Goal: Information Seeking & Learning: Check status

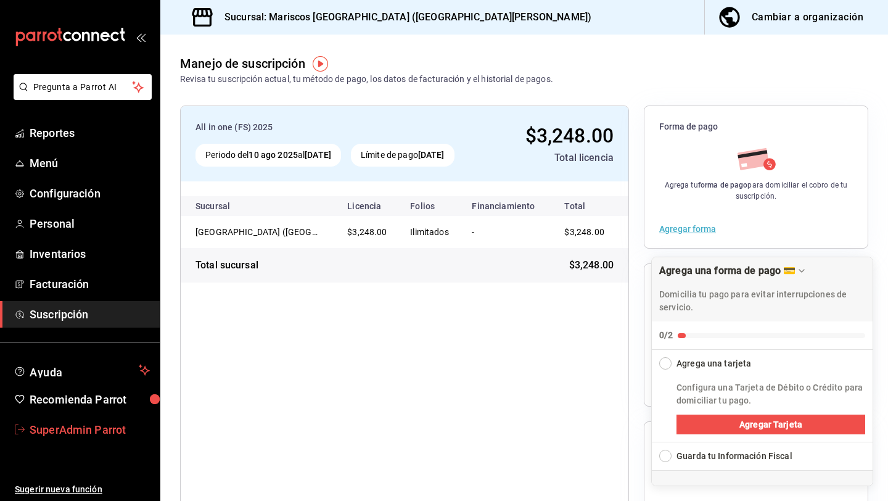
click at [83, 434] on span "SuperAdmin Parrot" at bounding box center [90, 429] width 120 height 17
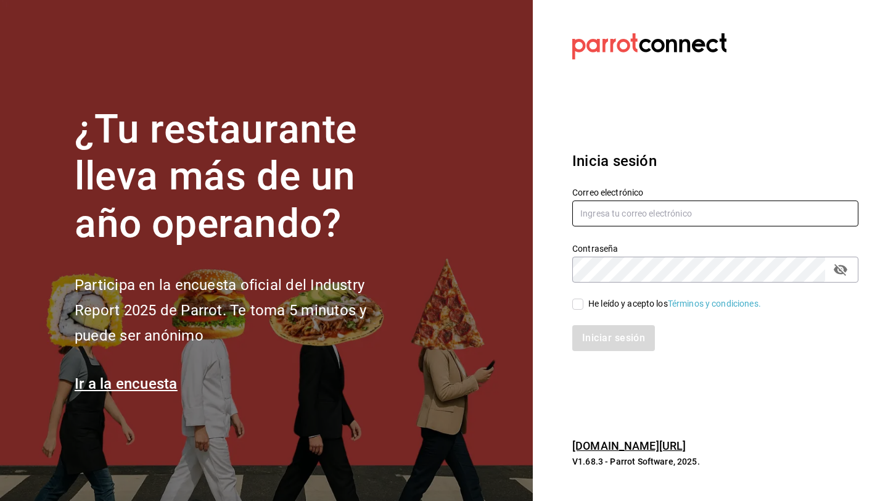
click at [604, 211] on input "text" at bounding box center [715, 213] width 286 height 26
type input "h"
type input "[EMAIL_ADDRESS][DOMAIN_NAME]"
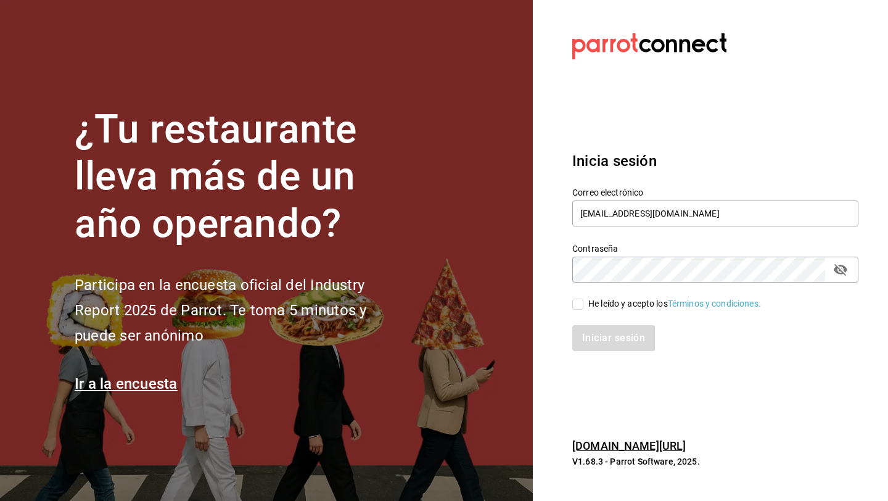
click at [584, 303] on span "He leído y acepto los Términos y condiciones." at bounding box center [672, 303] width 178 height 13
click at [583, 303] on input "He leído y acepto los Términos y condiciones." at bounding box center [577, 303] width 11 height 11
checkbox input "true"
click at [582, 338] on button "Iniciar sesión" at bounding box center [614, 338] width 84 height 26
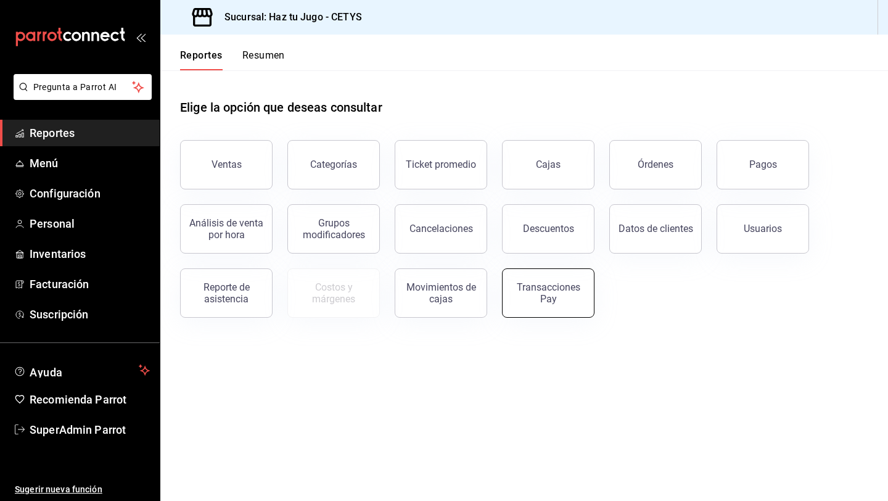
click at [558, 310] on button "Transacciones Pay" at bounding box center [548, 292] width 92 height 49
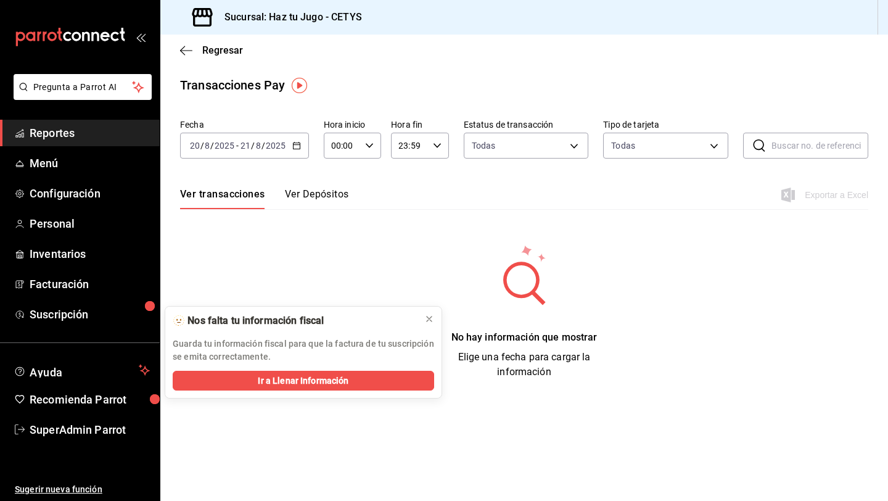
click at [299, 140] on div "[DATE] [DATE] - [DATE] [DATE]" at bounding box center [244, 146] width 129 height 26
click at [235, 233] on span "Semana actual" at bounding box center [238, 238] width 96 height 13
click at [195, 50] on span "Regresar" at bounding box center [211, 50] width 63 height 12
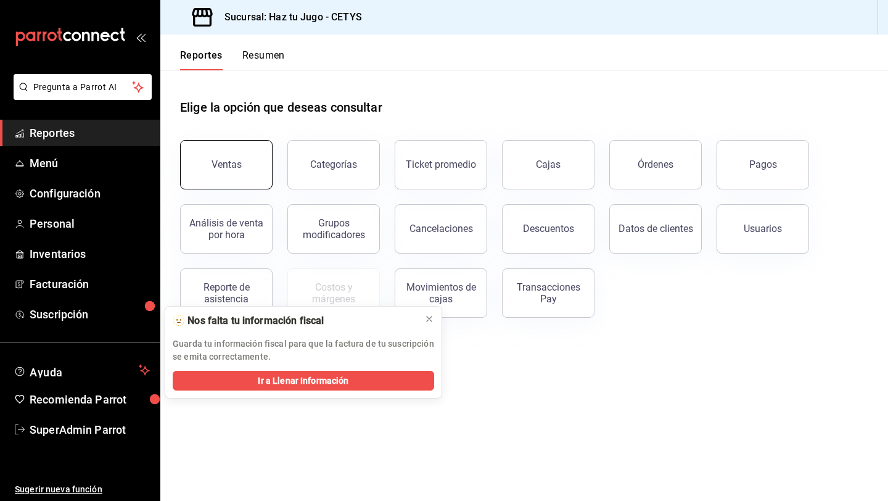
click at [234, 153] on button "Ventas" at bounding box center [226, 164] width 92 height 49
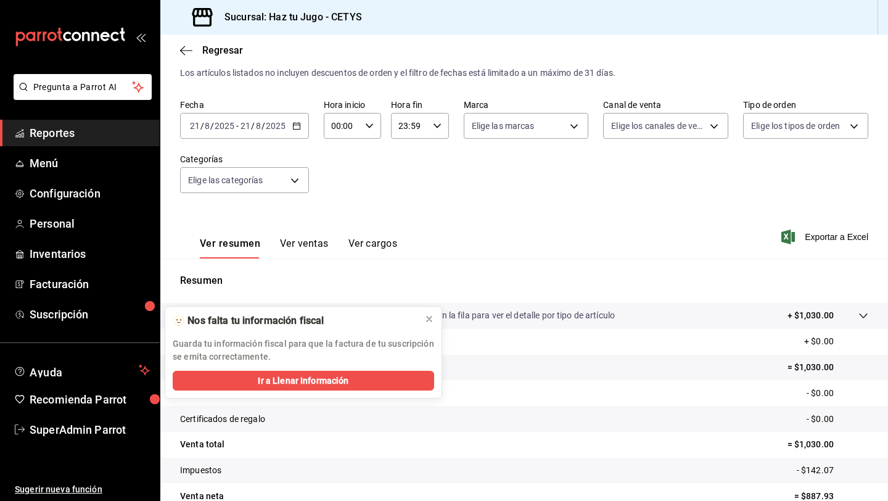
scroll to position [40, 0]
